Goal: Information Seeking & Learning: Learn about a topic

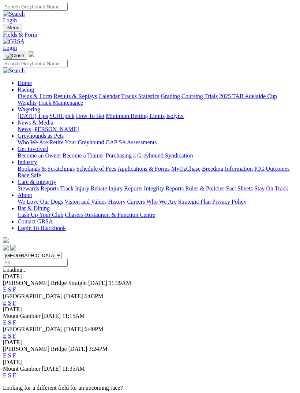
click at [6, 29] on img "Toggle navigation" at bounding box center [6, 29] width 0 height 0
click at [56, 185] on link "Care & Integrity" at bounding box center [37, 182] width 39 height 6
click at [59, 185] on link "Stewards Reports" at bounding box center [38, 188] width 41 height 6
click at [6, 29] on img "Toggle navigation" at bounding box center [6, 29] width 0 height 0
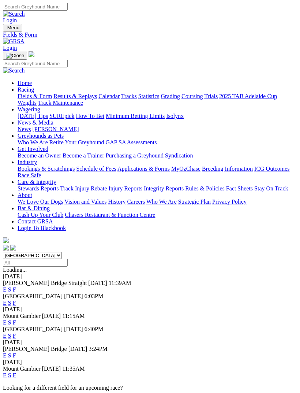
scroll to position [42, 0]
click at [56, 185] on link "Care & Integrity" at bounding box center [37, 182] width 39 height 6
click at [144, 192] on link "Integrity Reports" at bounding box center [164, 188] width 40 height 6
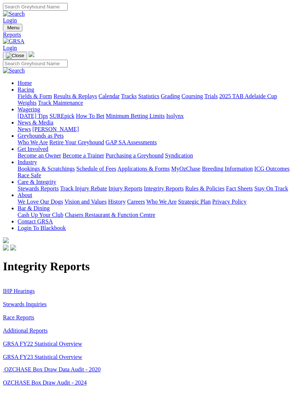
click at [25, 288] on link "IHP Hearings" at bounding box center [19, 291] width 32 height 6
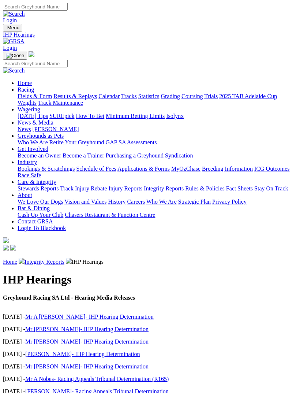
click at [60, 259] on link "Integrity Reports" at bounding box center [45, 262] width 40 height 6
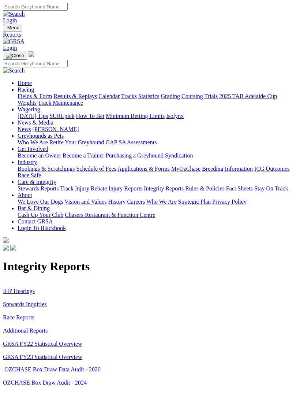
click at [39, 301] on link "Stewards Inquiries" at bounding box center [25, 304] width 44 height 6
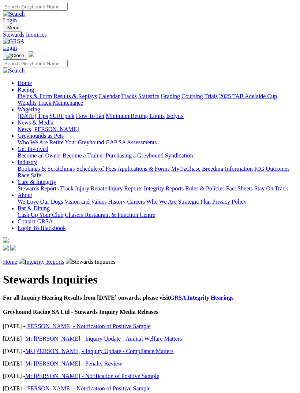
click at [125, 323] on link "[PERSON_NAME] - Notification of Positive Sample" at bounding box center [88, 326] width 126 height 6
click at [6, 29] on img "Toggle navigation" at bounding box center [6, 29] width 0 height 0
click at [43, 119] on link "News & Media" at bounding box center [36, 122] width 36 height 6
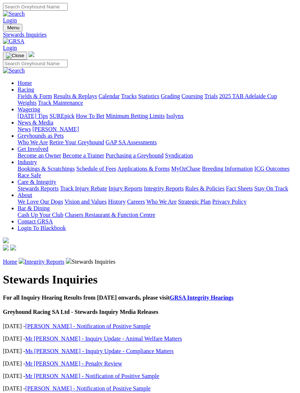
click at [53, 132] on link "[PERSON_NAME]" at bounding box center [55, 129] width 47 height 6
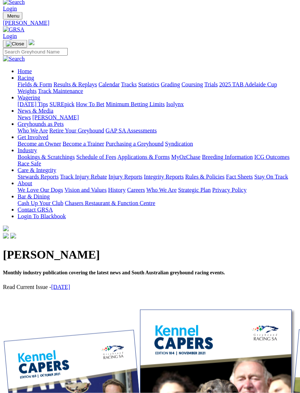
scroll to position [12, 0]
